Goal: Information Seeking & Learning: Find specific page/section

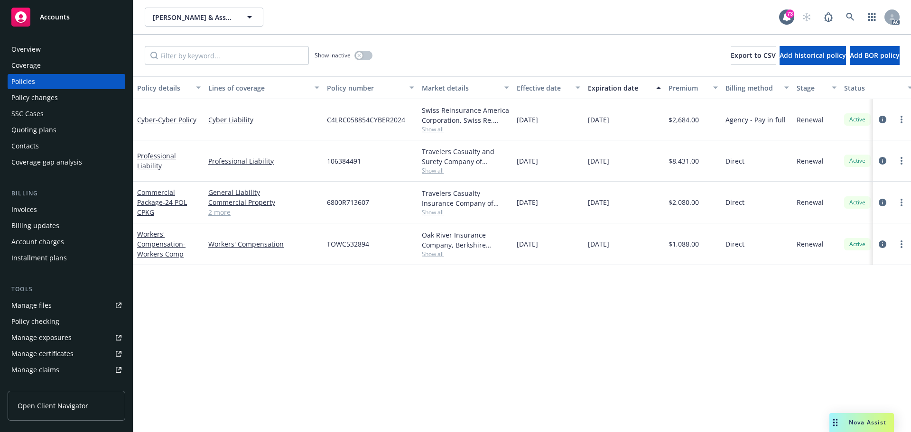
click at [696, 368] on div "Policy details Lines of coverage Policy number Market details Effective date Ex…" at bounding box center [522, 254] width 778 height 356
click at [882, 245] on icon "circleInformation" at bounding box center [883, 245] width 8 height 8
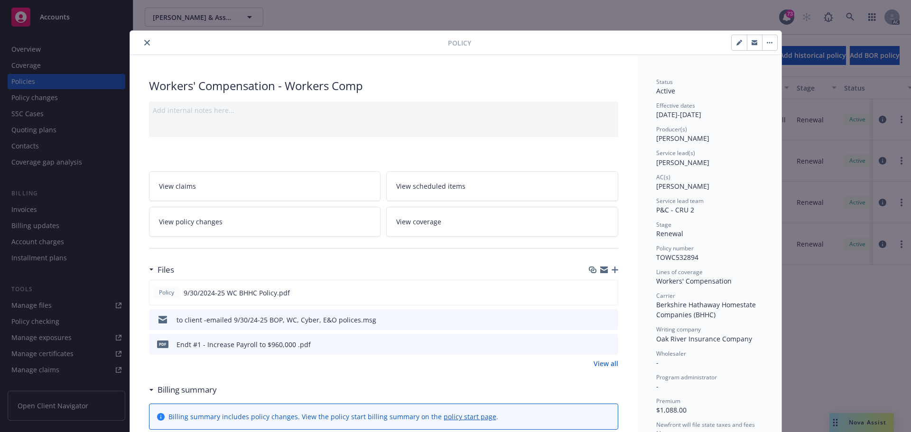
click at [144, 44] on icon "close" at bounding box center [147, 43] width 6 height 6
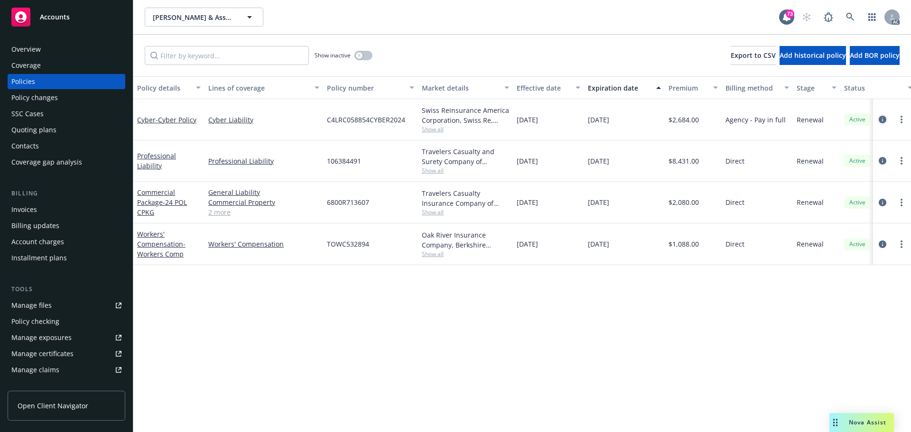
click at [885, 121] on icon "circleInformation" at bounding box center [883, 120] width 8 height 8
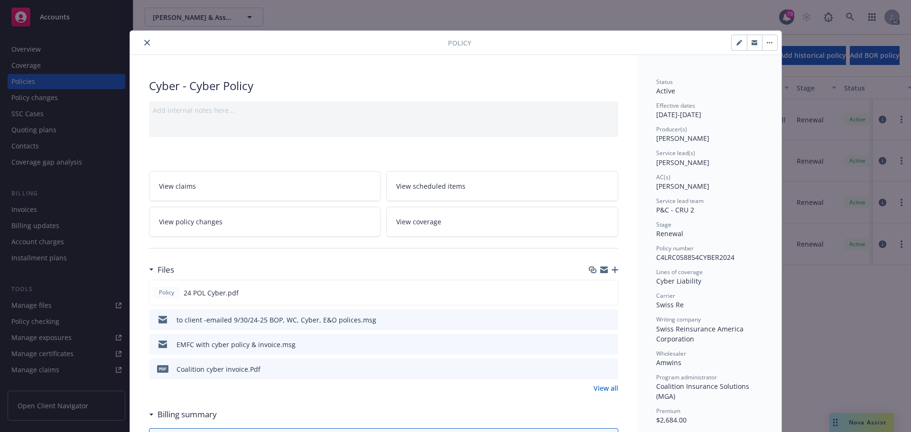
click at [144, 44] on icon "close" at bounding box center [147, 43] width 6 height 6
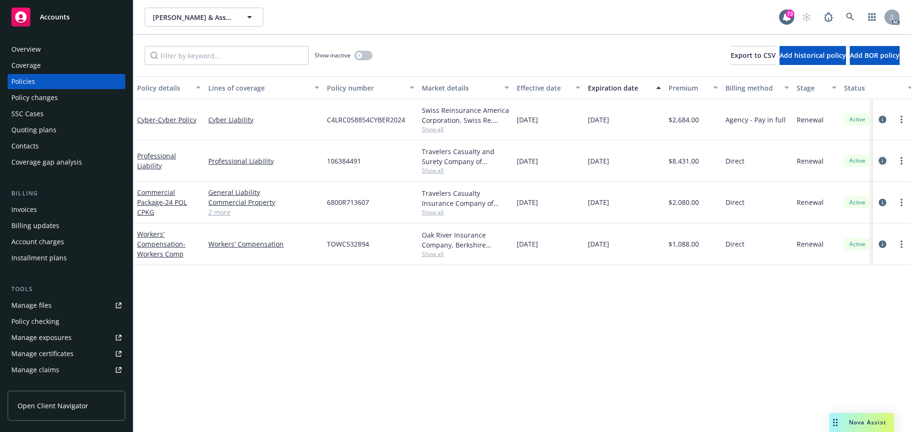
click at [881, 159] on icon "circleInformation" at bounding box center [883, 161] width 8 height 8
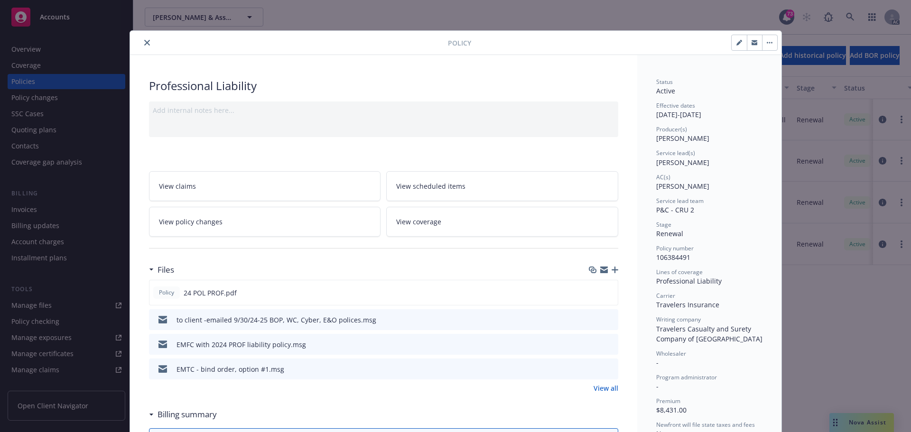
click at [144, 41] on icon "close" at bounding box center [147, 43] width 6 height 6
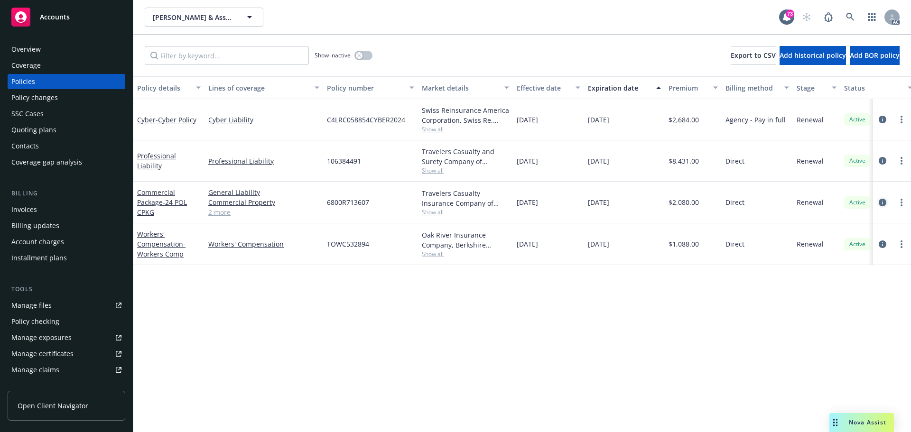
click at [887, 200] on link "circleInformation" at bounding box center [882, 202] width 11 height 11
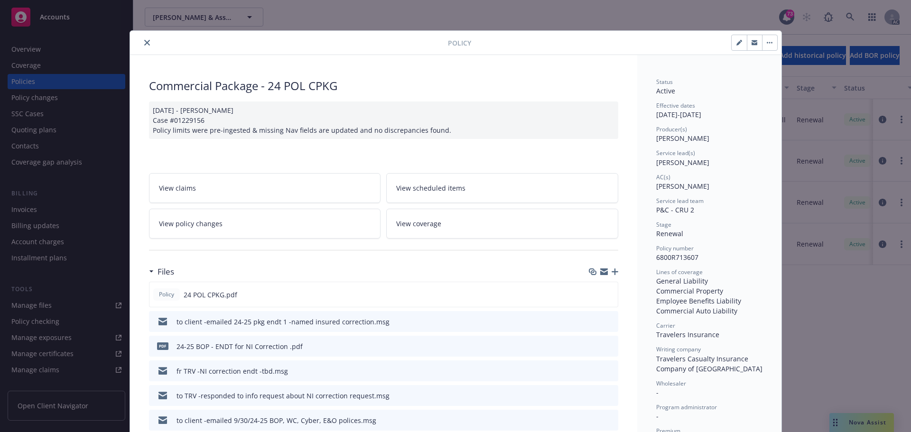
click at [144, 41] on icon "close" at bounding box center [147, 43] width 6 height 6
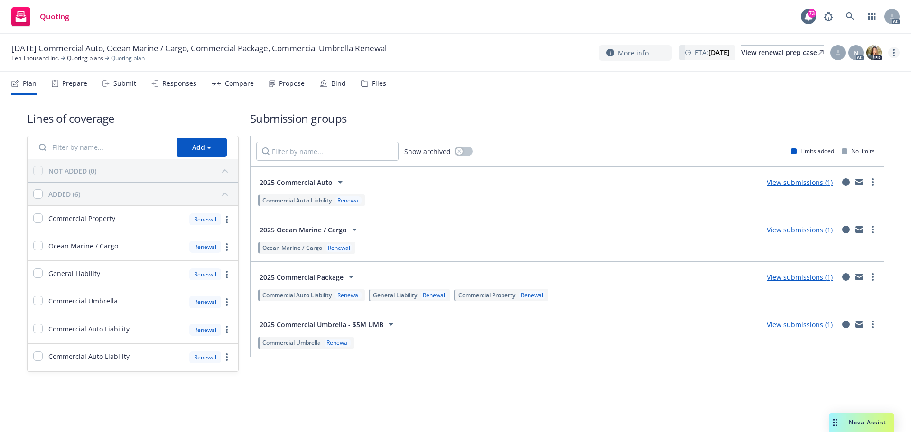
click at [899, 50] on link "more" at bounding box center [894, 52] width 11 height 11
click at [842, 73] on link "Copy logging email" at bounding box center [847, 72] width 106 height 19
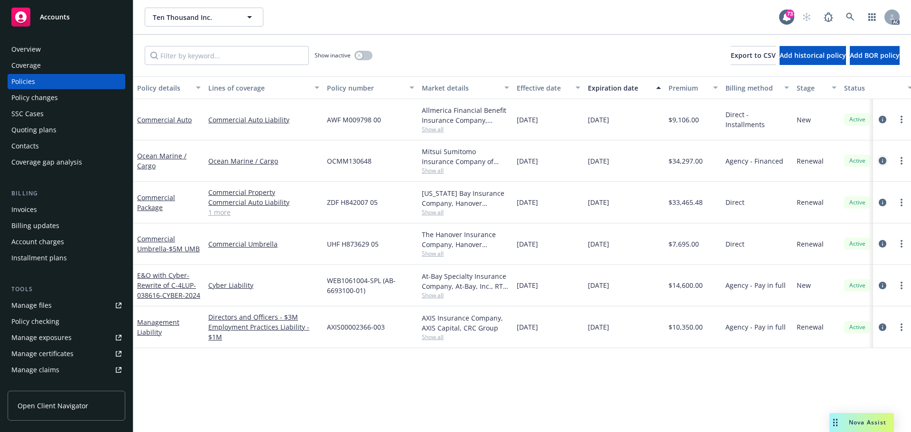
click at [880, 160] on link "circleInformation" at bounding box center [882, 160] width 11 height 11
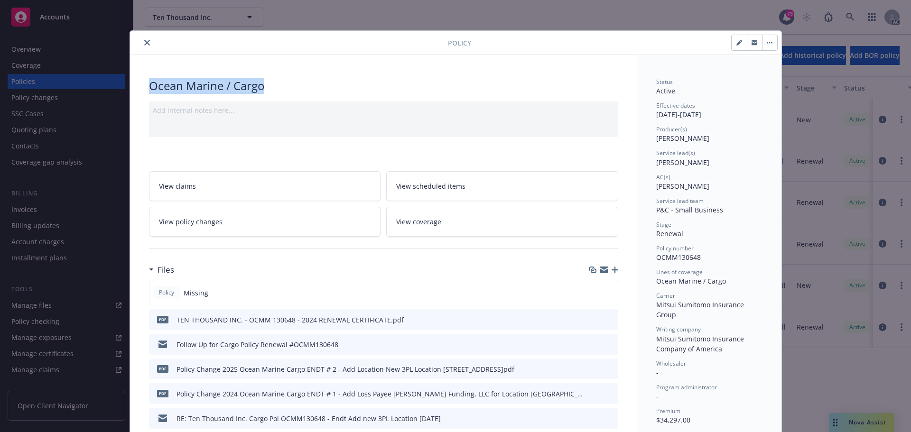
drag, startPoint x: 269, startPoint y: 86, endPoint x: 133, endPoint y: 87, distance: 136.2
copy div "Ocean Marine / Cargo"
